Goal: Find specific page/section: Find specific page/section

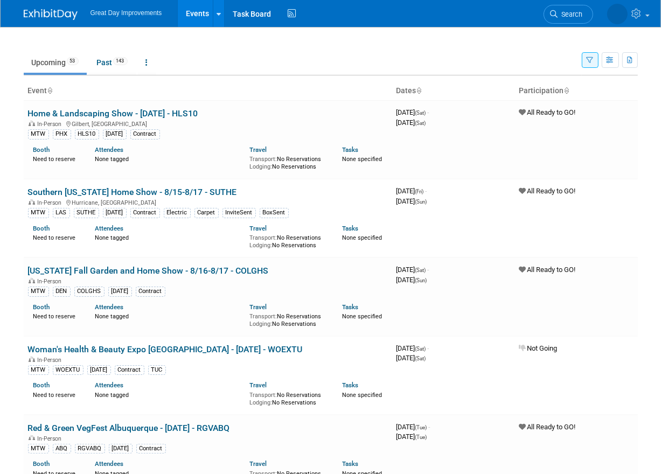
click at [592, 59] on icon "button" at bounding box center [590, 60] width 7 height 7
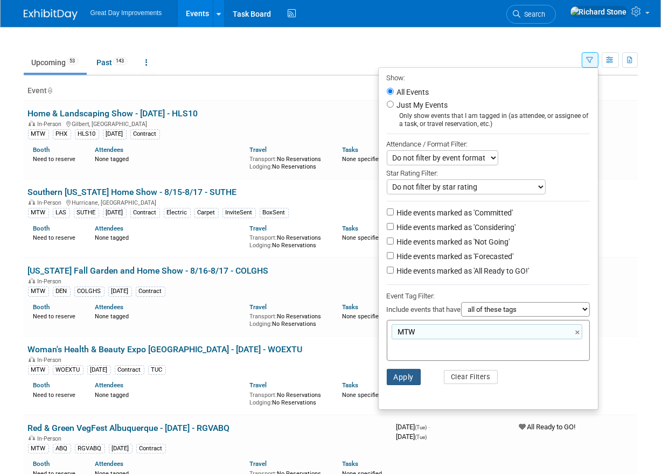
click at [399, 375] on button "Apply" at bounding box center [404, 377] width 35 height 16
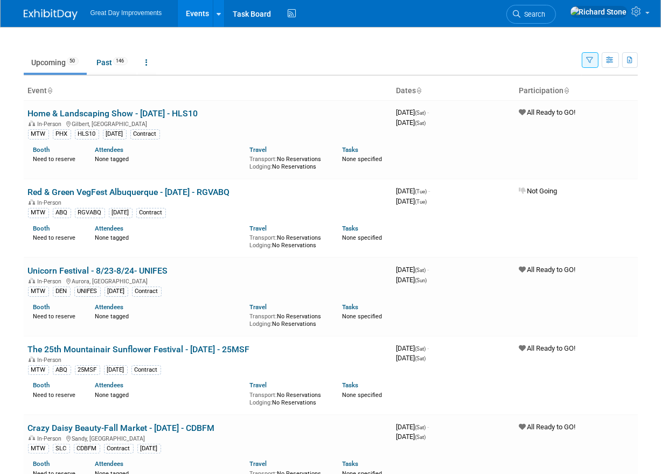
click at [593, 61] on icon "button" at bounding box center [590, 60] width 7 height 7
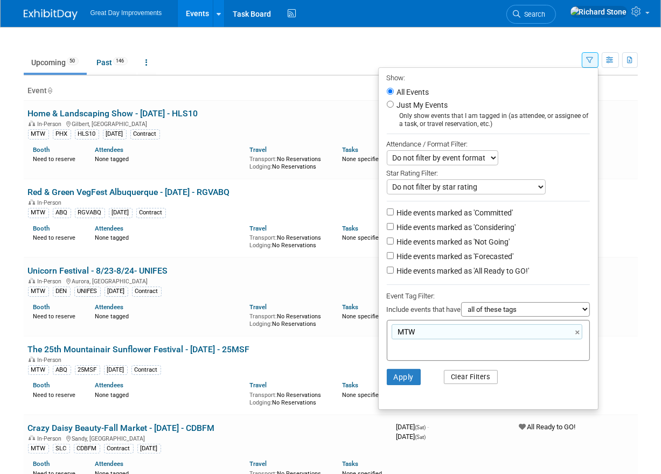
click at [460, 379] on button "Clear Filters" at bounding box center [471, 377] width 54 height 14
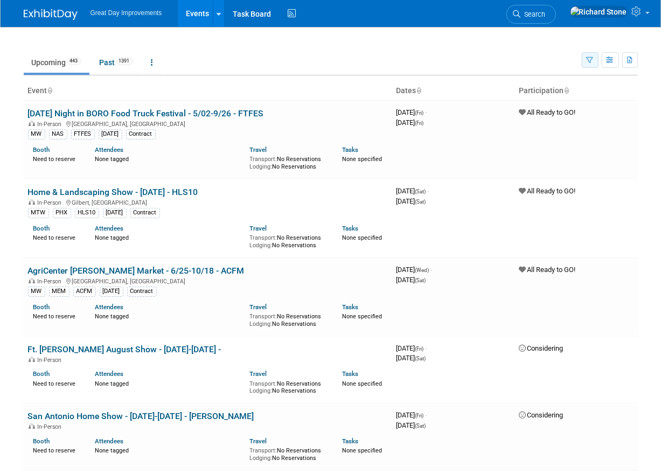
click at [598, 59] on button "button" at bounding box center [590, 60] width 17 height 16
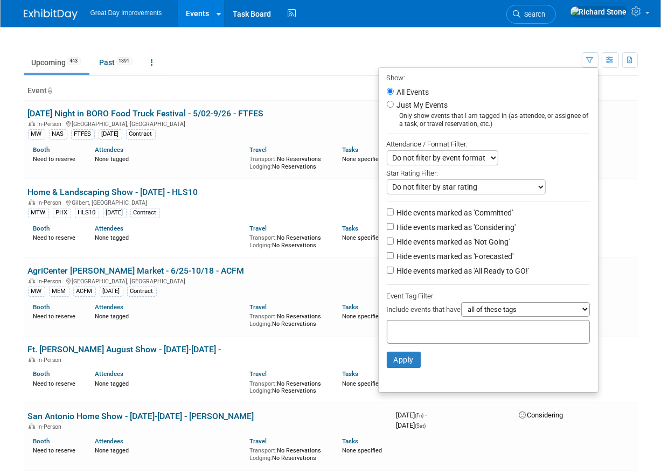
click at [415, 337] on div at bounding box center [488, 332] width 203 height 24
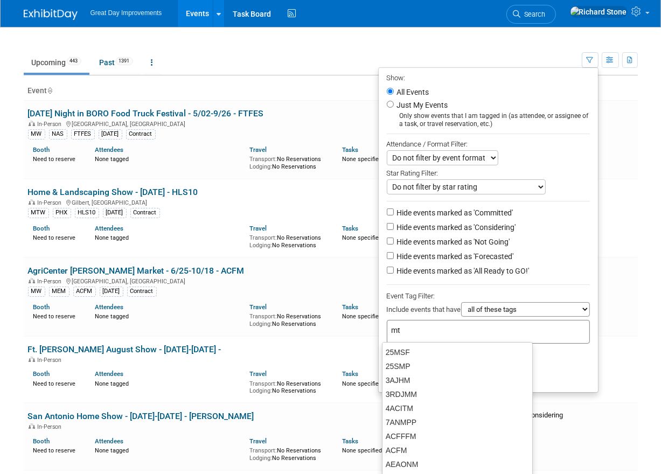
type input "mtw"
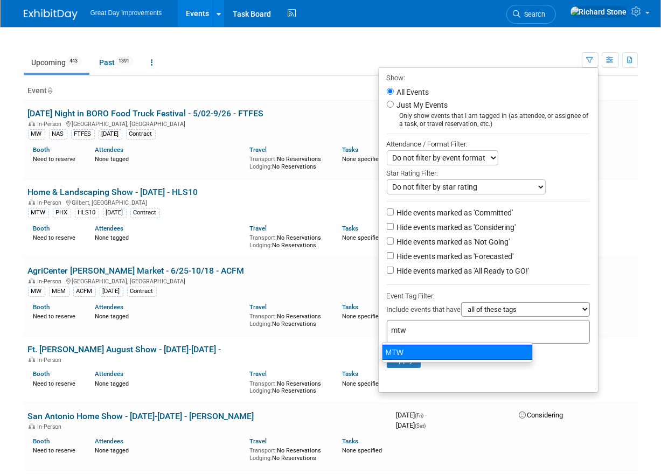
click at [409, 349] on div "MTW" at bounding box center [457, 352] width 151 height 15
type input "MTW"
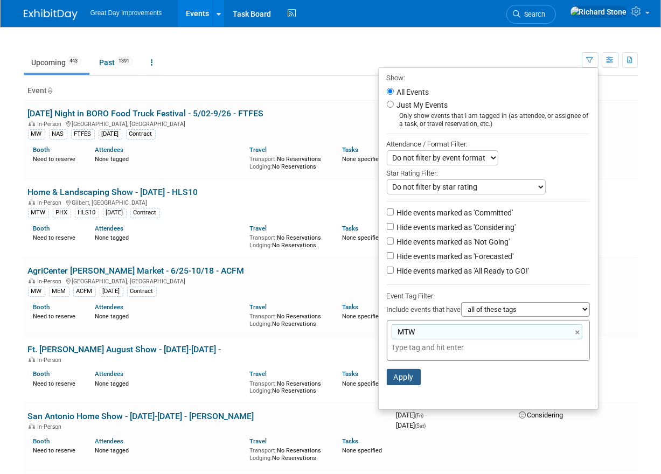
drag, startPoint x: 399, startPoint y: 391, endPoint x: 400, endPoint y: 378, distance: 13.0
click at [401, 389] on ul "Show: All Events Just My Events Only show events that I am tagged in (as attend…" at bounding box center [488, 238] width 220 height 343
click at [400, 378] on button "Apply" at bounding box center [404, 377] width 35 height 16
